Goal: Task Accomplishment & Management: Manage account settings

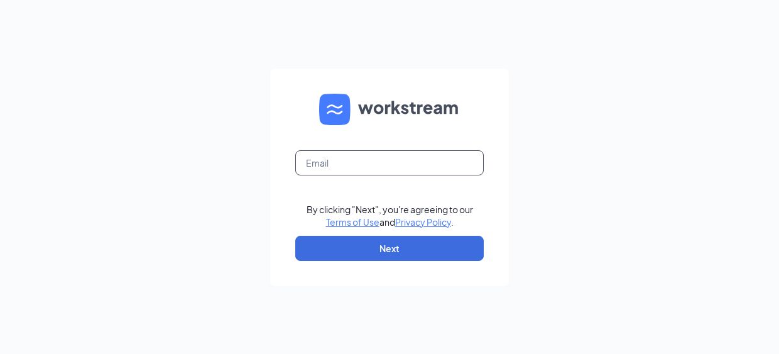
click at [361, 160] on input "text" at bounding box center [389, 162] width 188 height 25
type input "[EMAIL_ADDRESS][DOMAIN_NAME]"
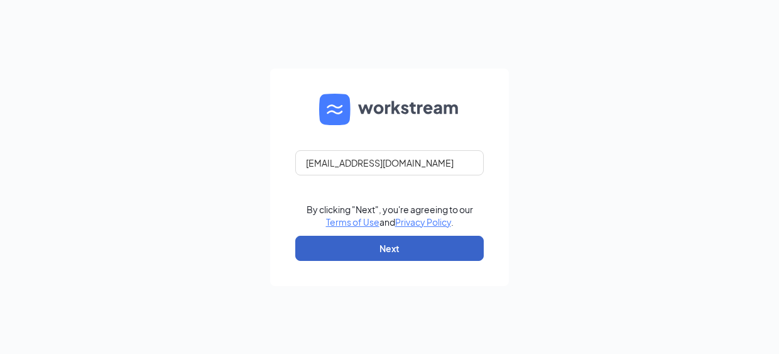
click at [397, 246] on button "Next" at bounding box center [389, 248] width 188 height 25
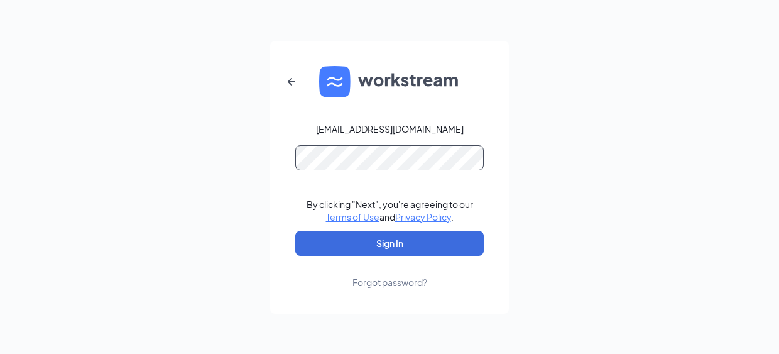
click at [295, 231] on button "Sign In" at bounding box center [389, 243] width 188 height 25
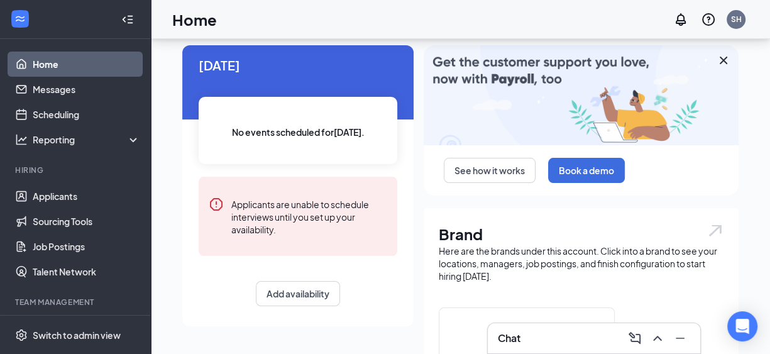
scroll to position [63, 0]
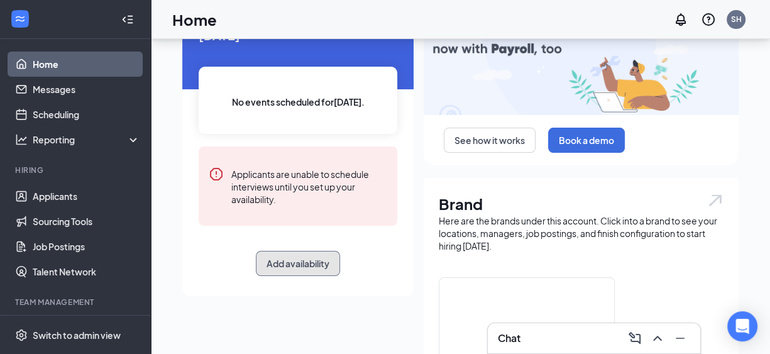
click at [300, 256] on button "Add availability" at bounding box center [298, 263] width 84 height 25
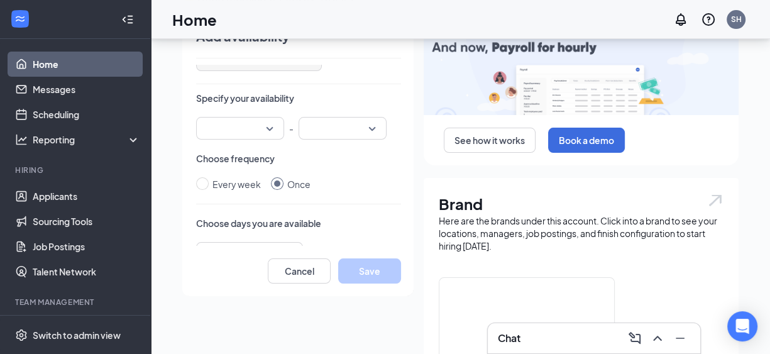
click at [245, 123] on input "search" at bounding box center [236, 127] width 64 height 21
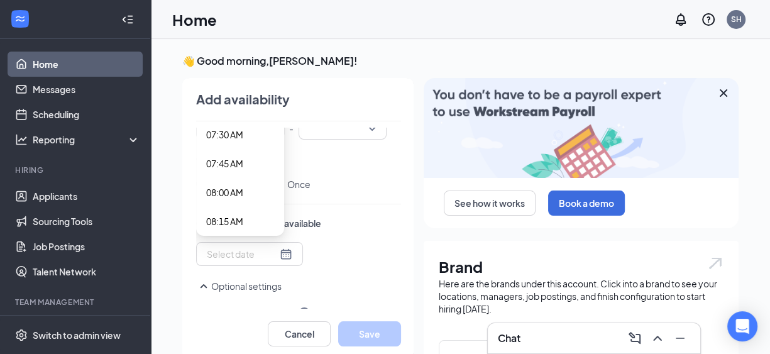
scroll to position [942, 0]
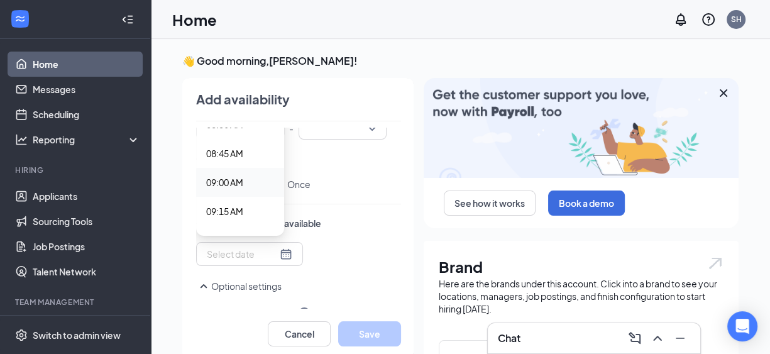
click at [212, 184] on span "09:00 AM" at bounding box center [224, 182] width 37 height 14
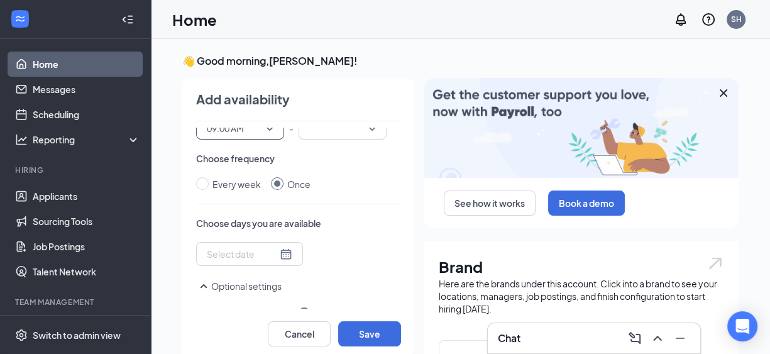
scroll to position [63, 0]
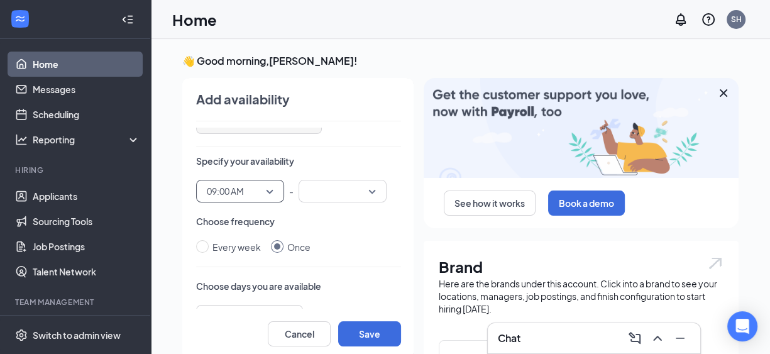
click at [315, 194] on input "search" at bounding box center [338, 190] width 64 height 21
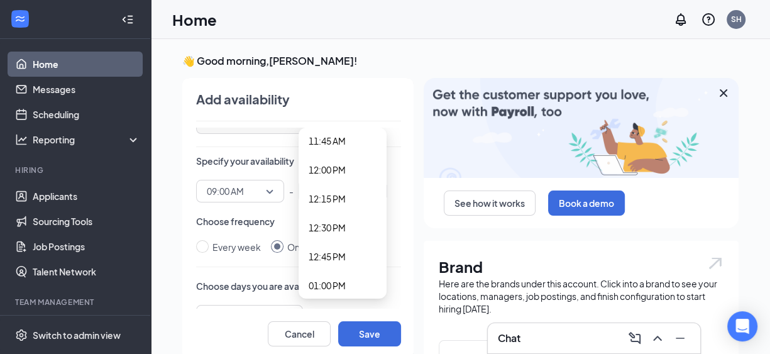
scroll to position [1382, 0]
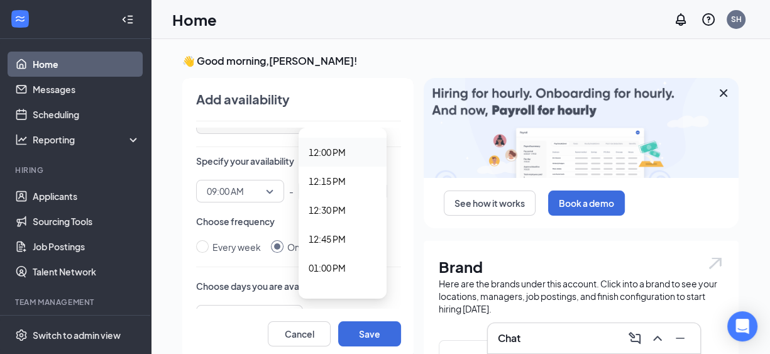
click at [312, 156] on span "12:00 PM" at bounding box center [326, 152] width 37 height 14
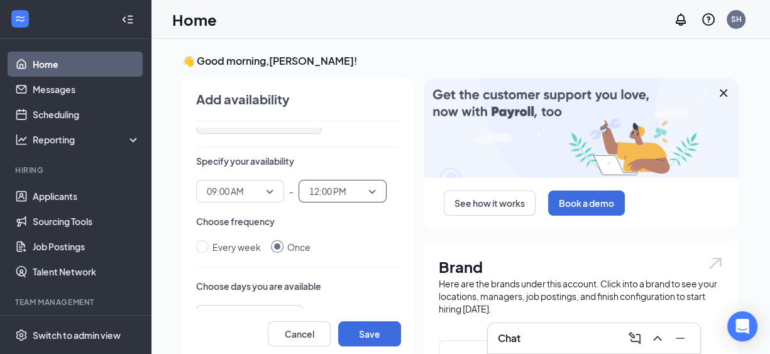
click at [339, 246] on div "Every week Once" at bounding box center [298, 247] width 205 height 14
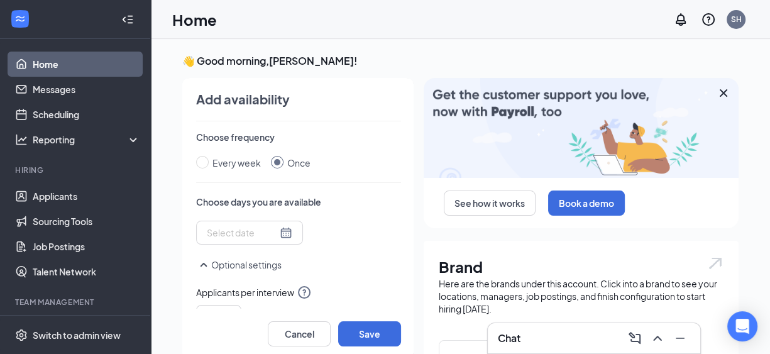
scroll to position [126, 0]
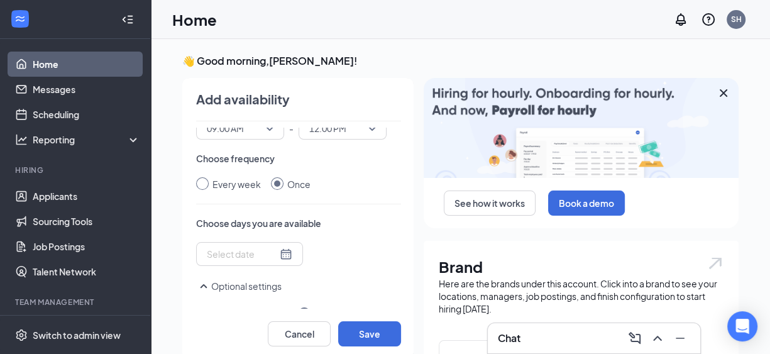
click at [212, 177] on div "Every week" at bounding box center [236, 184] width 48 height 14
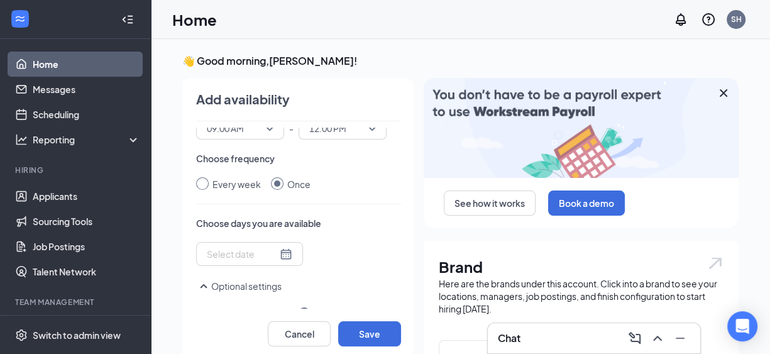
click at [206, 177] on input "Every week" at bounding box center [202, 183] width 13 height 13
radio input "true"
radio input "false"
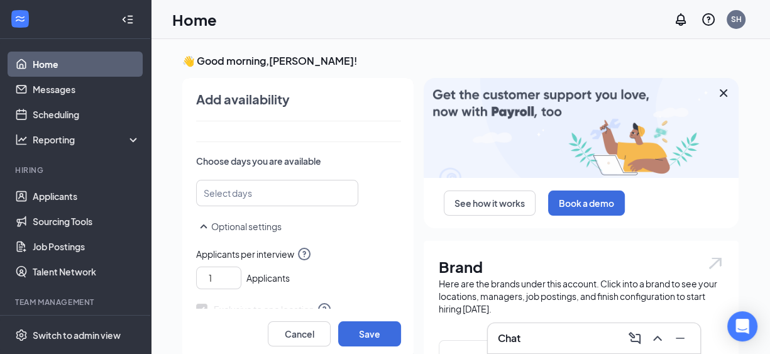
scroll to position [188, 0]
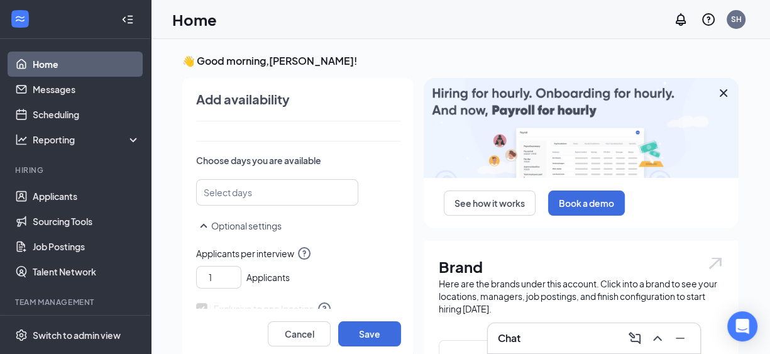
click at [260, 192] on div at bounding box center [271, 192] width 129 height 20
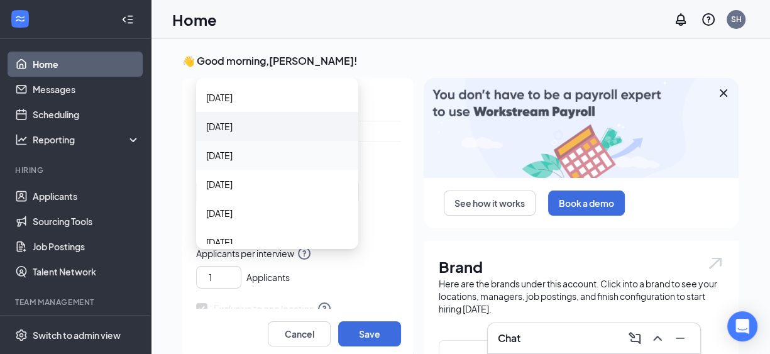
click at [244, 135] on div "Monday" at bounding box center [277, 126] width 162 height 29
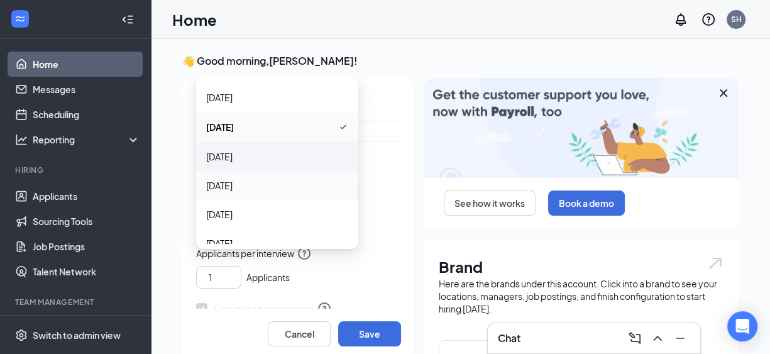
click at [244, 163] on div "Tuesday" at bounding box center [277, 156] width 162 height 29
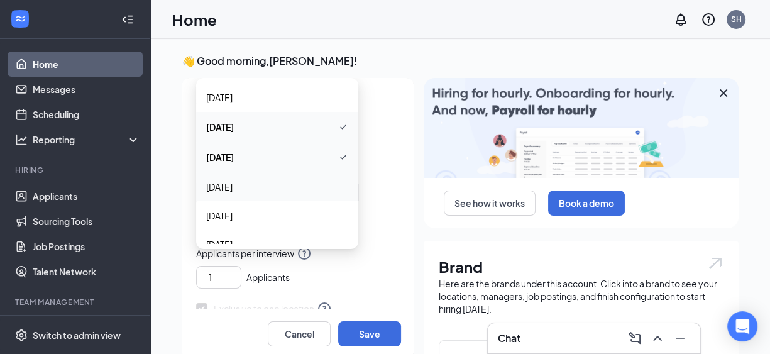
click at [244, 194] on div "Wednesday" at bounding box center [277, 186] width 162 height 29
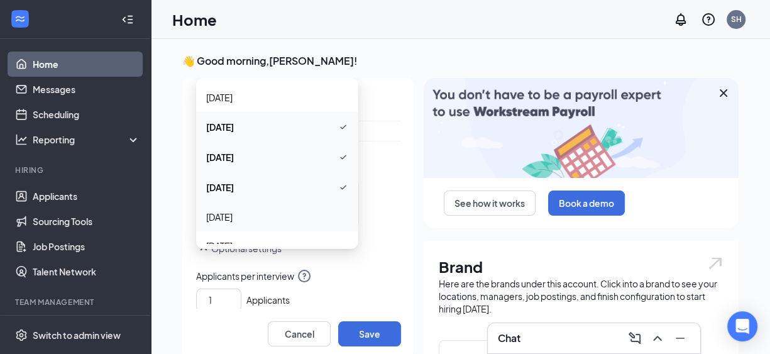
click at [242, 213] on span "Thursday" at bounding box center [277, 217] width 142 height 14
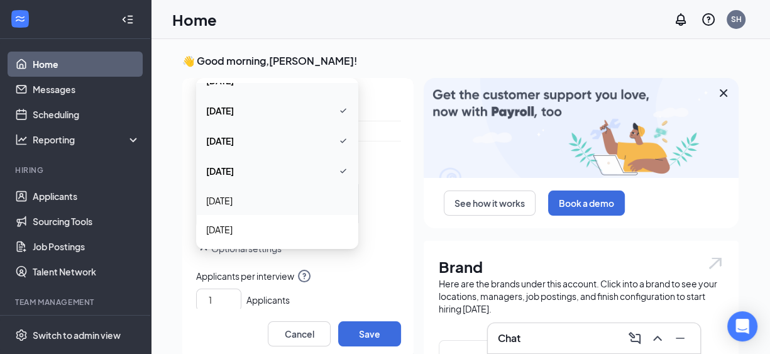
click at [241, 205] on span "Friday" at bounding box center [277, 201] width 142 height 14
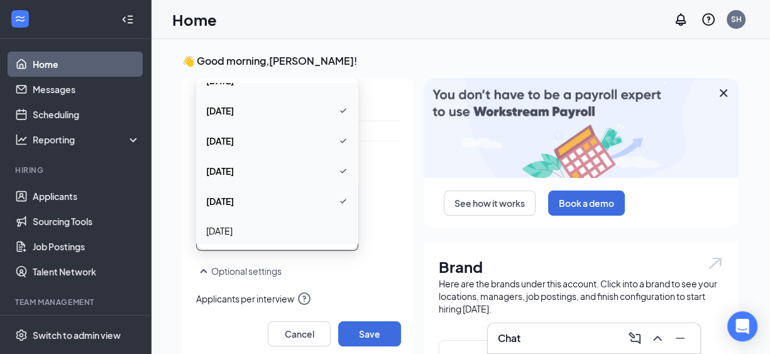
click at [374, 256] on div "Who is available during this time? Me Someone else Select calendar Specify your…" at bounding box center [298, 218] width 205 height 181
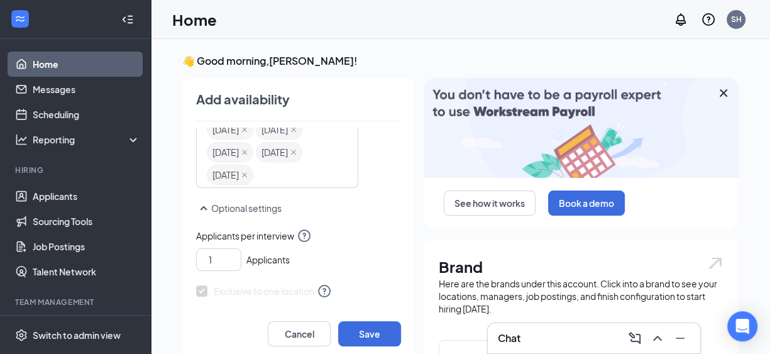
scroll to position [330, 0]
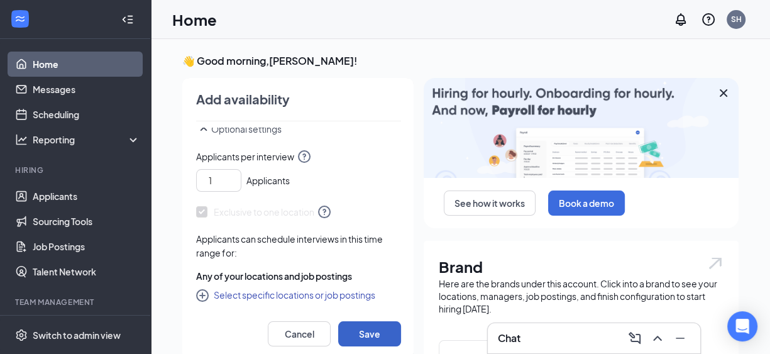
click at [361, 329] on button "Save" at bounding box center [369, 333] width 63 height 25
radio input "false"
radio input "true"
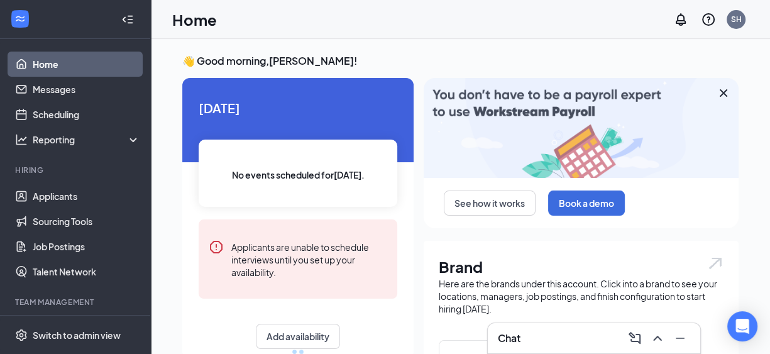
scroll to position [283, 0]
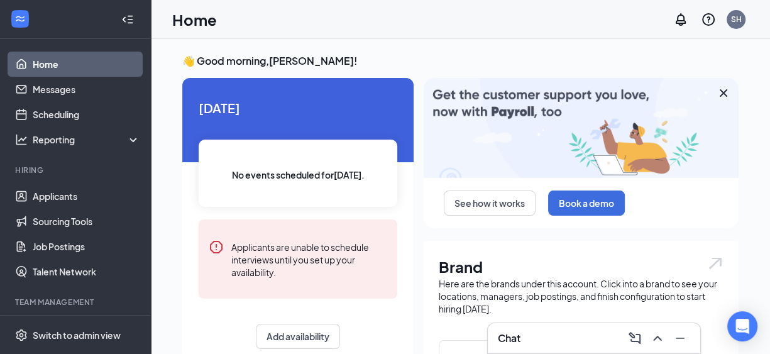
click at [722, 87] on icon "Cross" at bounding box center [723, 92] width 15 height 15
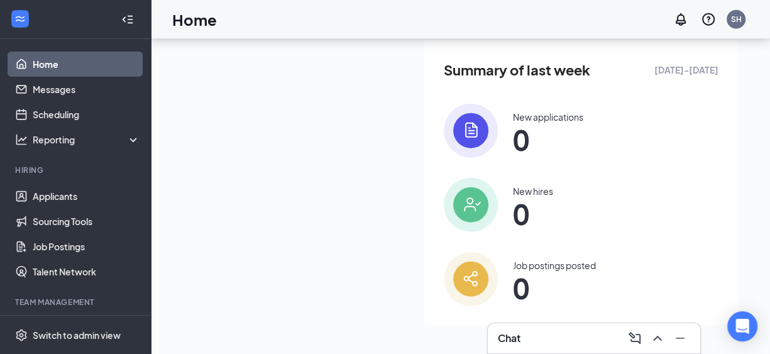
scroll to position [2578, 0]
